Goal: Information Seeking & Learning: Learn about a topic

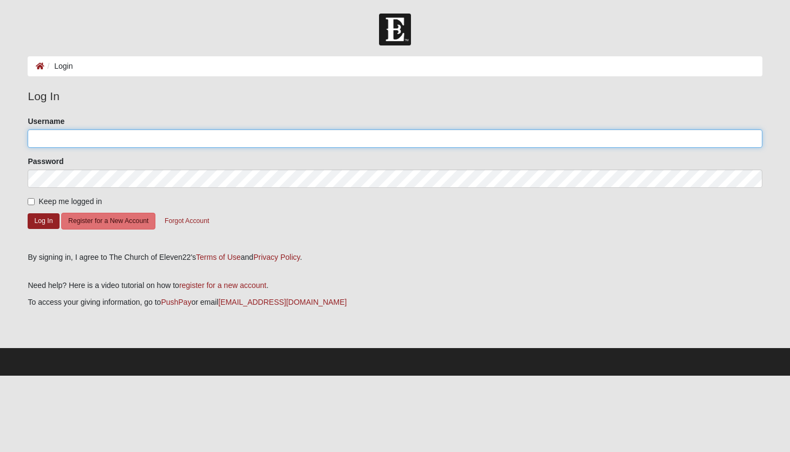
type input "[EMAIL_ADDRESS][DOMAIN_NAME]"
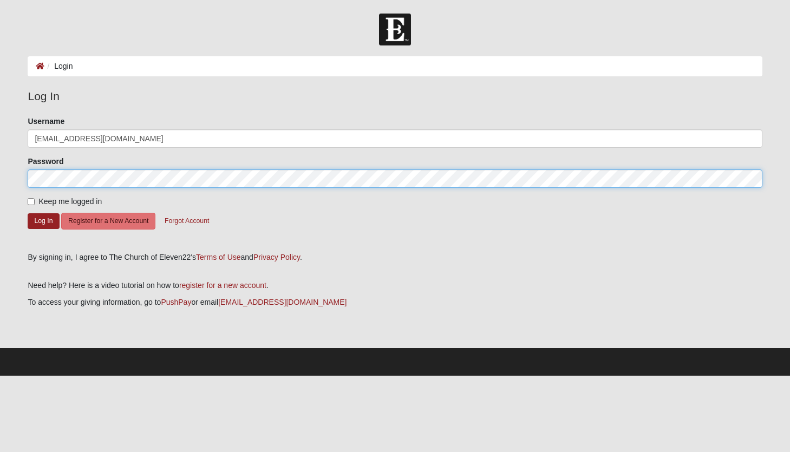
click at [43, 220] on button "Log In" at bounding box center [43, 221] width 31 height 16
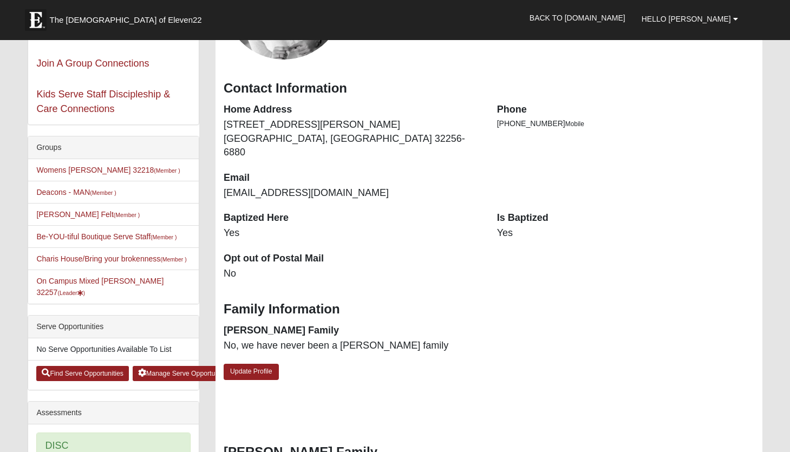
scroll to position [169, 0]
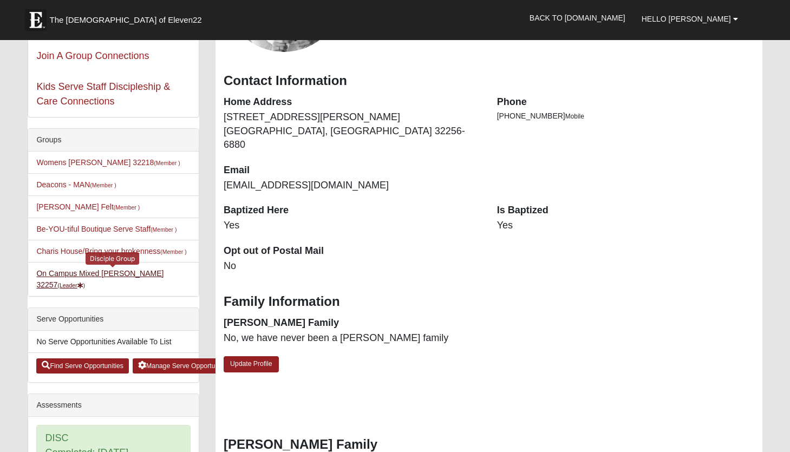
click at [127, 273] on link "On Campus Mixed Hoffstatter 32257 (Leader )" at bounding box center [99, 279] width 127 height 20
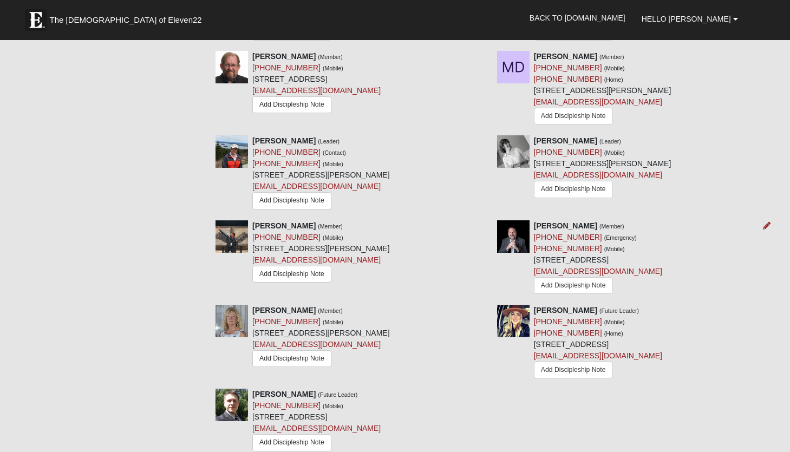
scroll to position [542, 0]
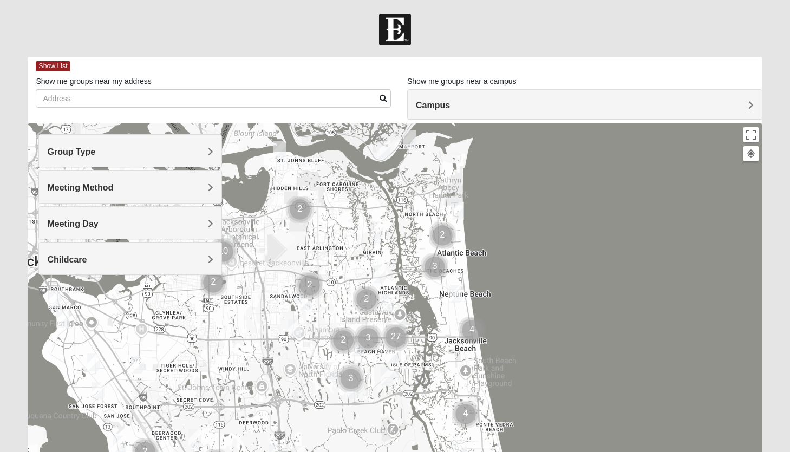
click at [113, 152] on h4 "Group Type" at bounding box center [130, 152] width 166 height 10
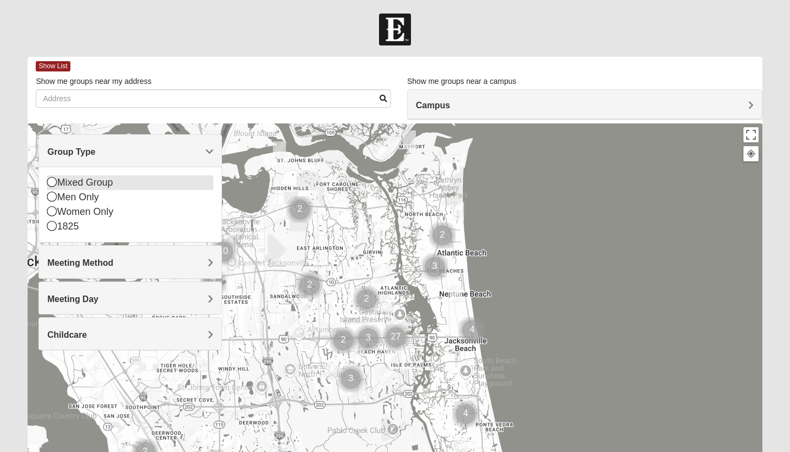
click at [50, 183] on icon at bounding box center [52, 182] width 10 height 10
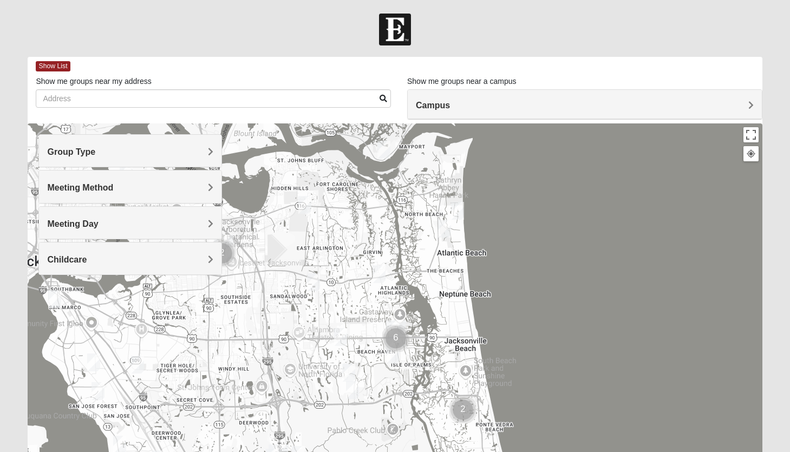
click at [86, 189] on span "Meeting Method" at bounding box center [80, 187] width 66 height 9
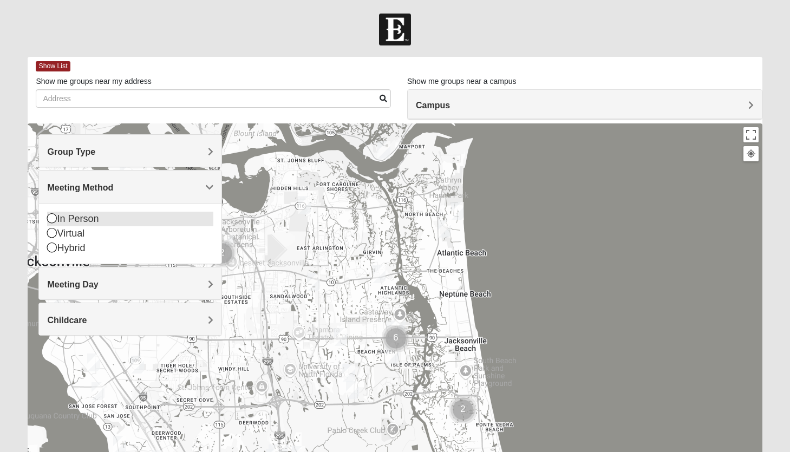
click at [50, 219] on icon at bounding box center [52, 218] width 10 height 10
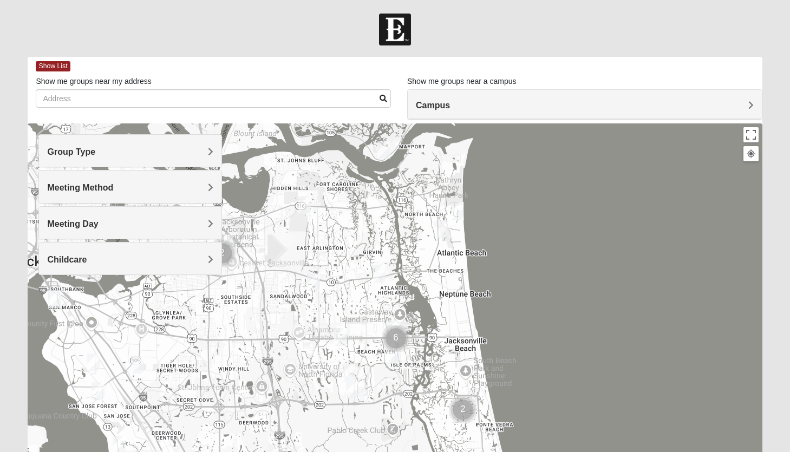
click at [70, 220] on span "Meeting Day" at bounding box center [72, 223] width 51 height 9
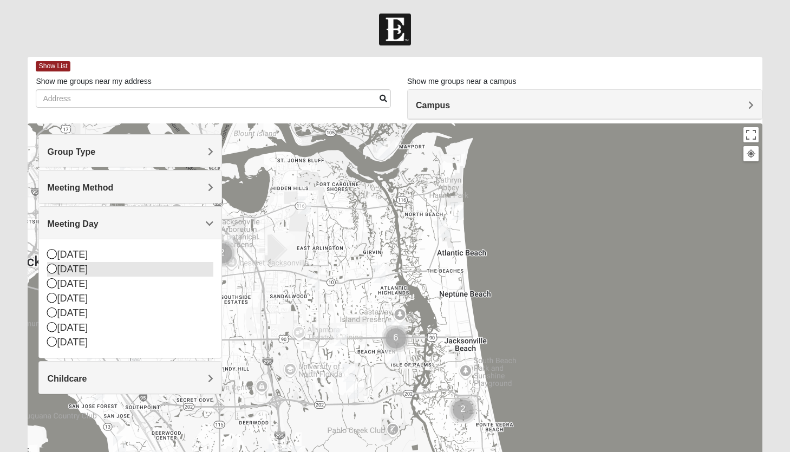
click at [51, 268] on icon at bounding box center [52, 269] width 10 height 10
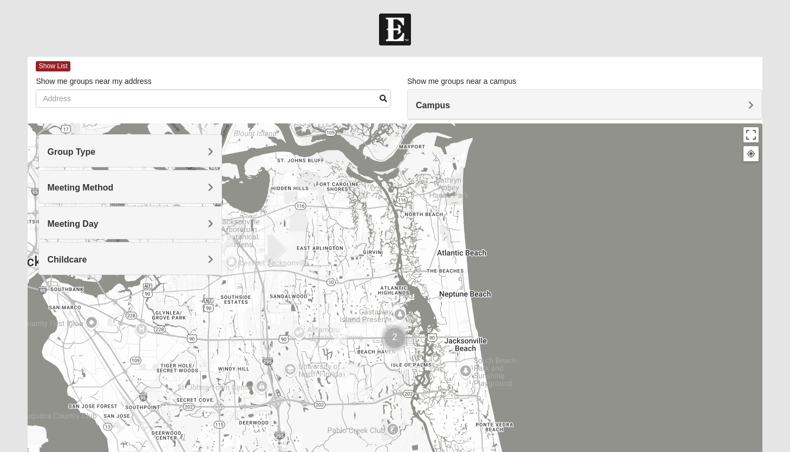
click at [116, 260] on h4 "Childcare" at bounding box center [130, 260] width 166 height 10
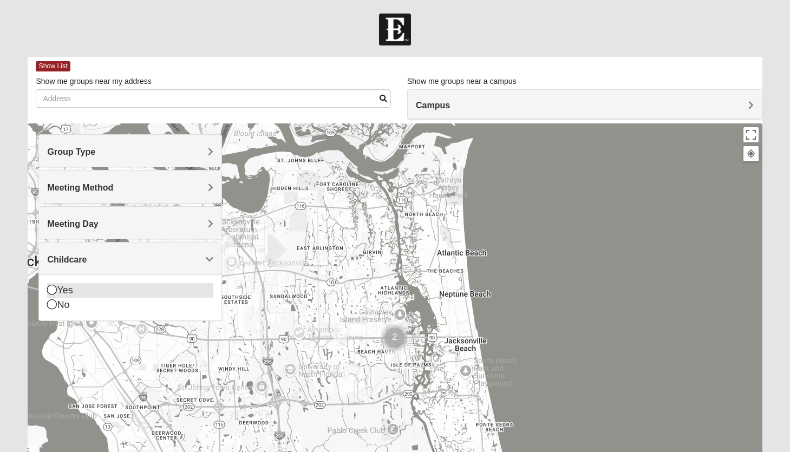
click at [52, 290] on icon at bounding box center [52, 290] width 10 height 10
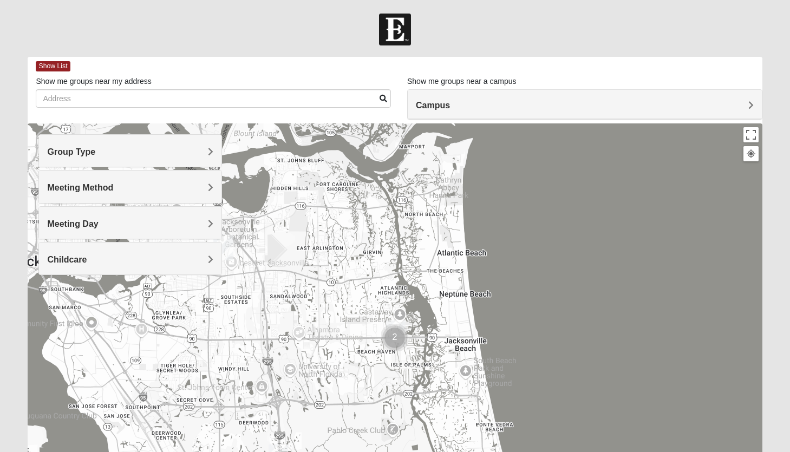
click at [490, 104] on h4 "Campus" at bounding box center [585, 105] width 338 height 10
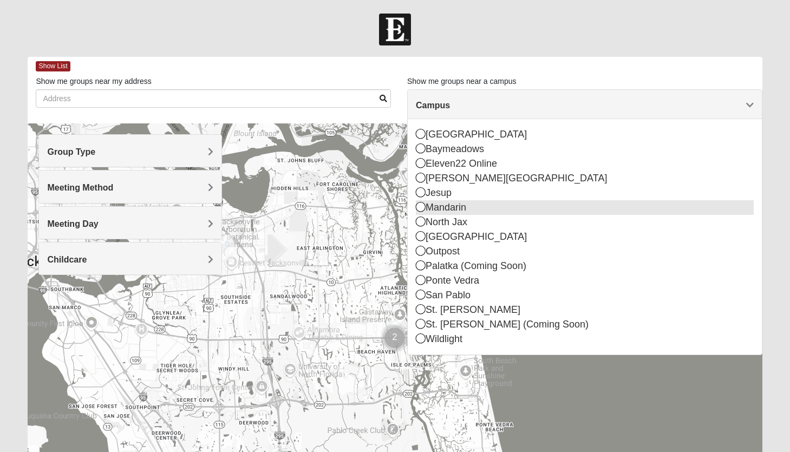
click at [421, 207] on icon at bounding box center [421, 207] width 10 height 10
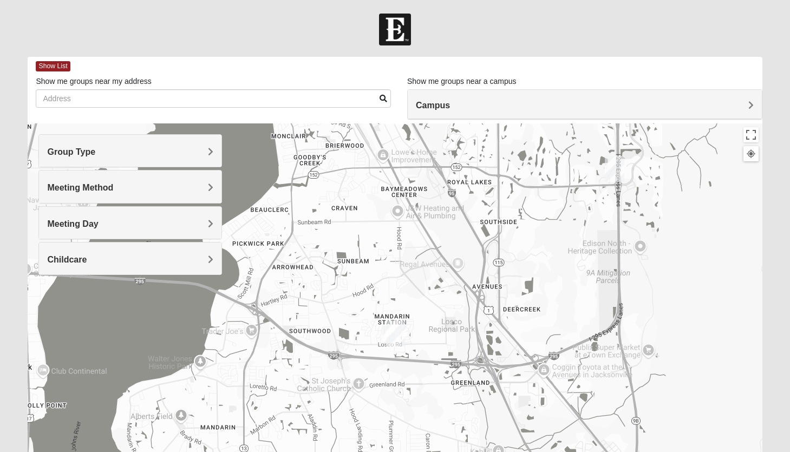
click at [387, 334] on img "Mandarin" at bounding box center [395, 334] width 19 height 26
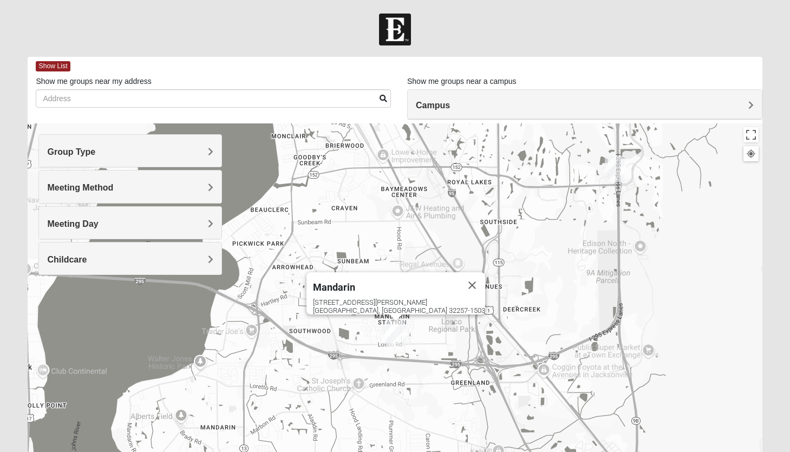
click at [387, 334] on img "Mandarin" at bounding box center [395, 334] width 19 height 26
click at [459, 279] on button "Close" at bounding box center [472, 285] width 26 height 26
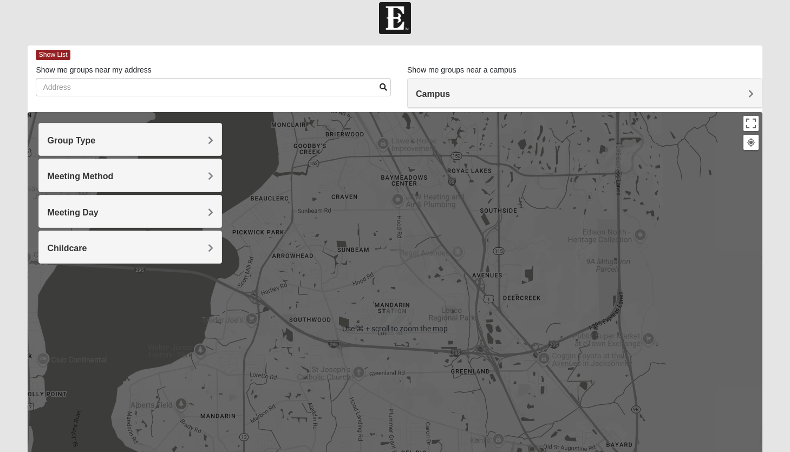
scroll to position [12, 0]
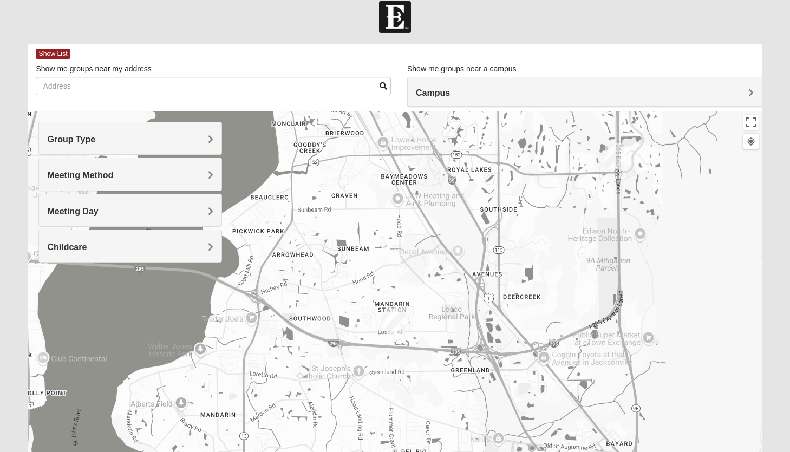
click at [450, 90] on span "Campus" at bounding box center [433, 92] width 34 height 9
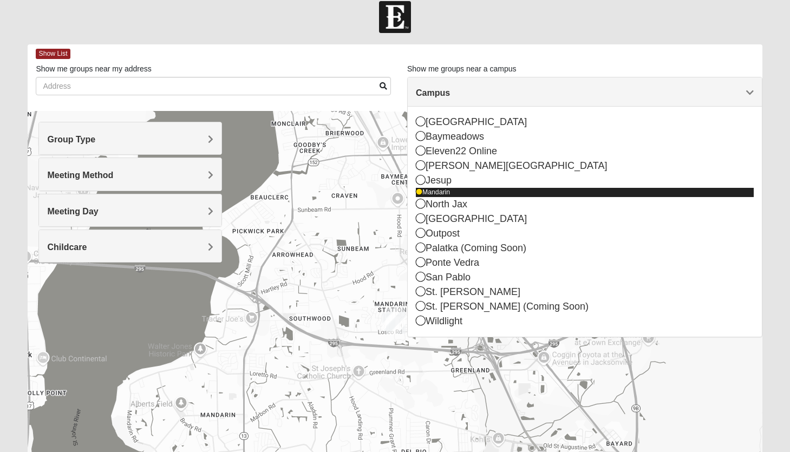
click at [509, 194] on div "Mandarin" at bounding box center [585, 192] width 338 height 9
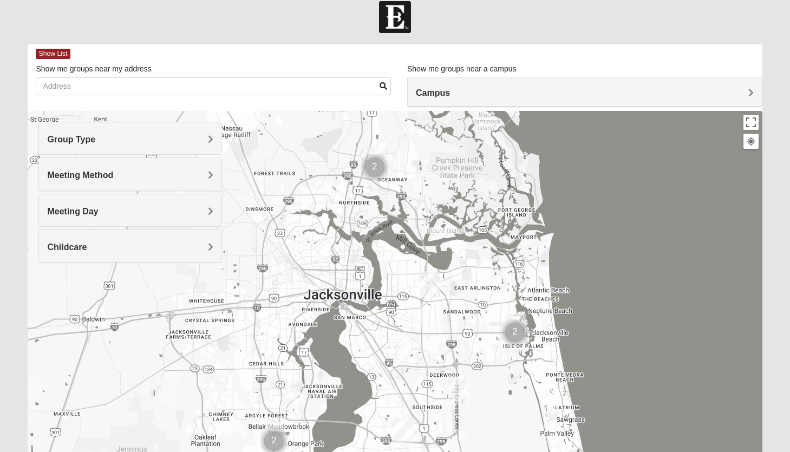
click at [747, 84] on div "Campus" at bounding box center [585, 91] width 354 height 29
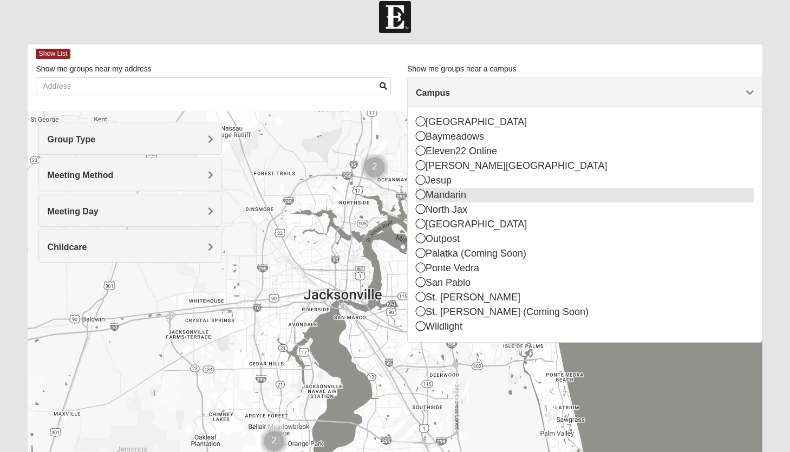
click at [421, 195] on icon at bounding box center [421, 195] width 10 height 10
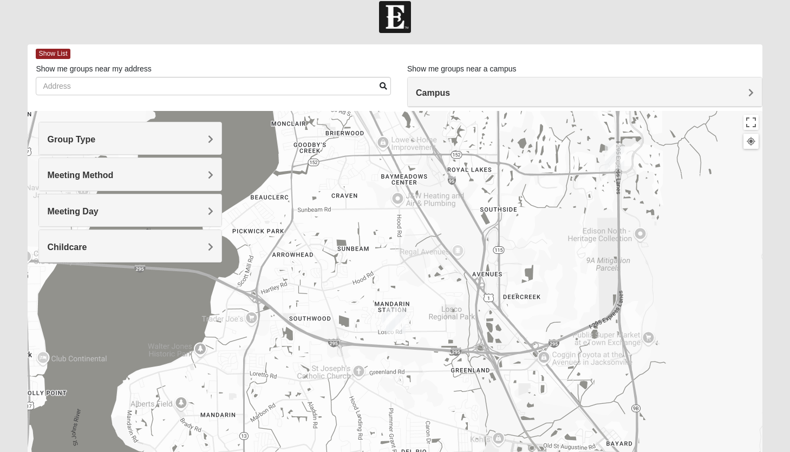
click at [385, 323] on img "On Campus Mixed Doerr 32257" at bounding box center [388, 323] width 13 height 18
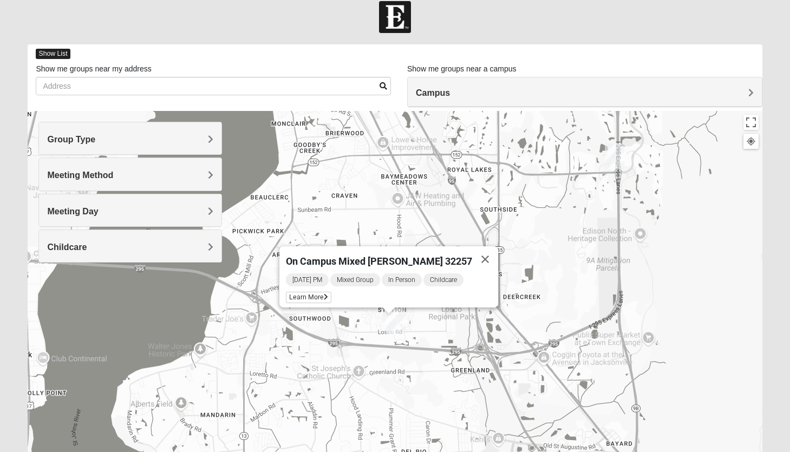
click at [45, 52] on span "Show List" at bounding box center [53, 54] width 34 height 10
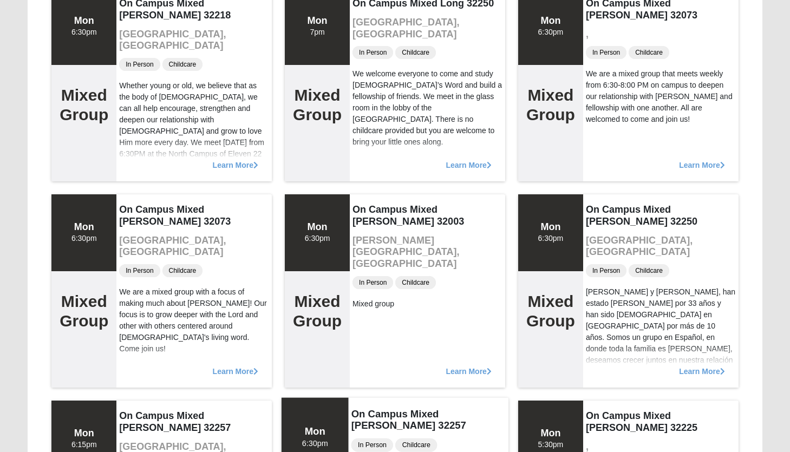
scroll to position [149, 0]
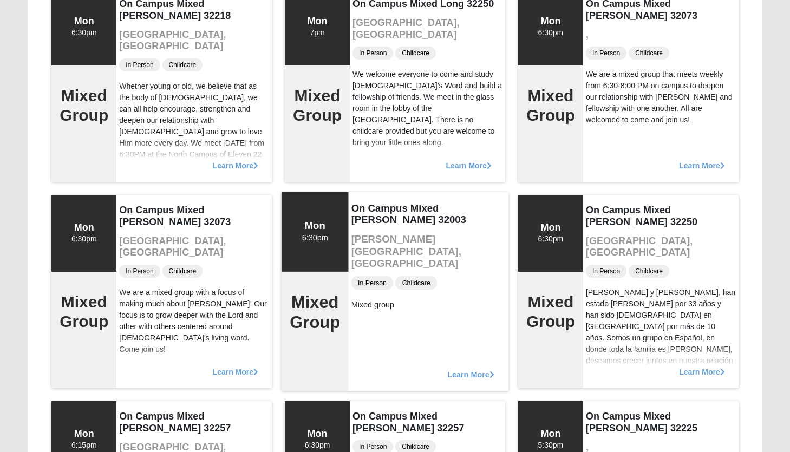
click at [459, 369] on span "Learn More" at bounding box center [470, 369] width 47 height 0
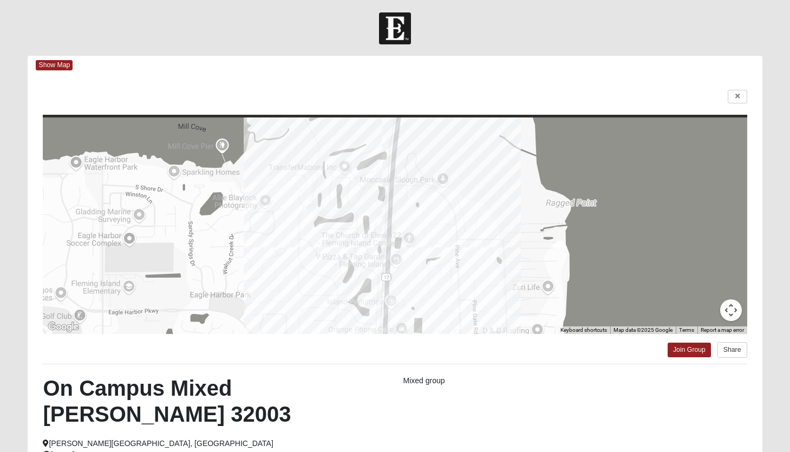
scroll to position [0, 0]
